Goal: Navigation & Orientation: Find specific page/section

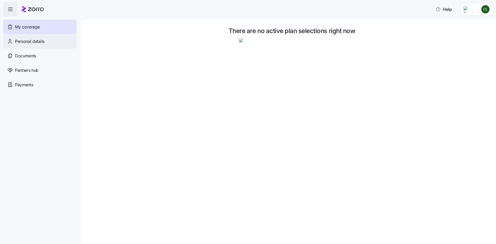
click at [32, 41] on span "Personal details" at bounding box center [29, 41] width 29 height 6
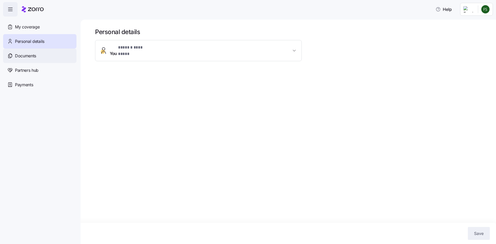
click at [32, 53] on span "Documents" at bounding box center [25, 56] width 21 height 6
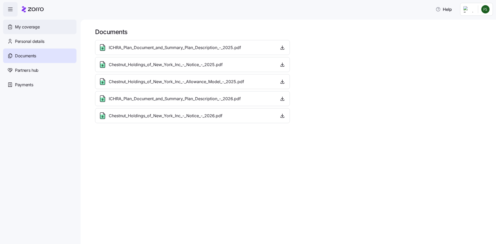
click at [30, 29] on span "My coverage" at bounding box center [27, 27] width 25 height 6
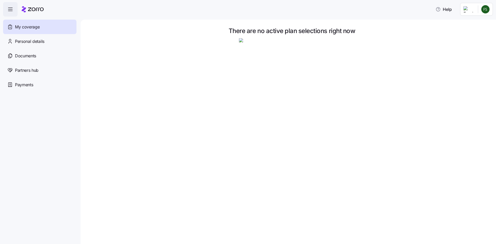
click at [189, 84] on div at bounding box center [291, 91] width 393 height 106
